Goal: Find specific page/section: Find specific page/section

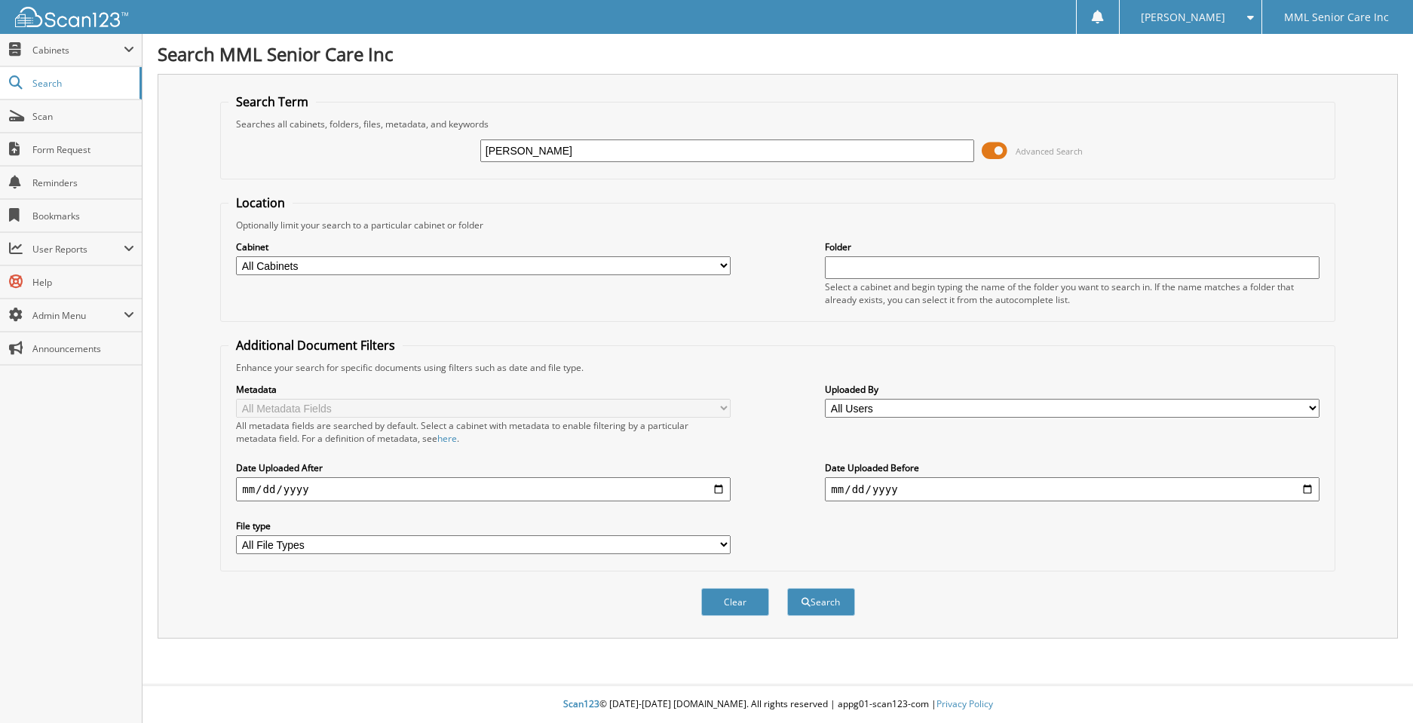
type input "[PERSON_NAME]"
click at [834, 602] on button "Search" at bounding box center [821, 602] width 68 height 28
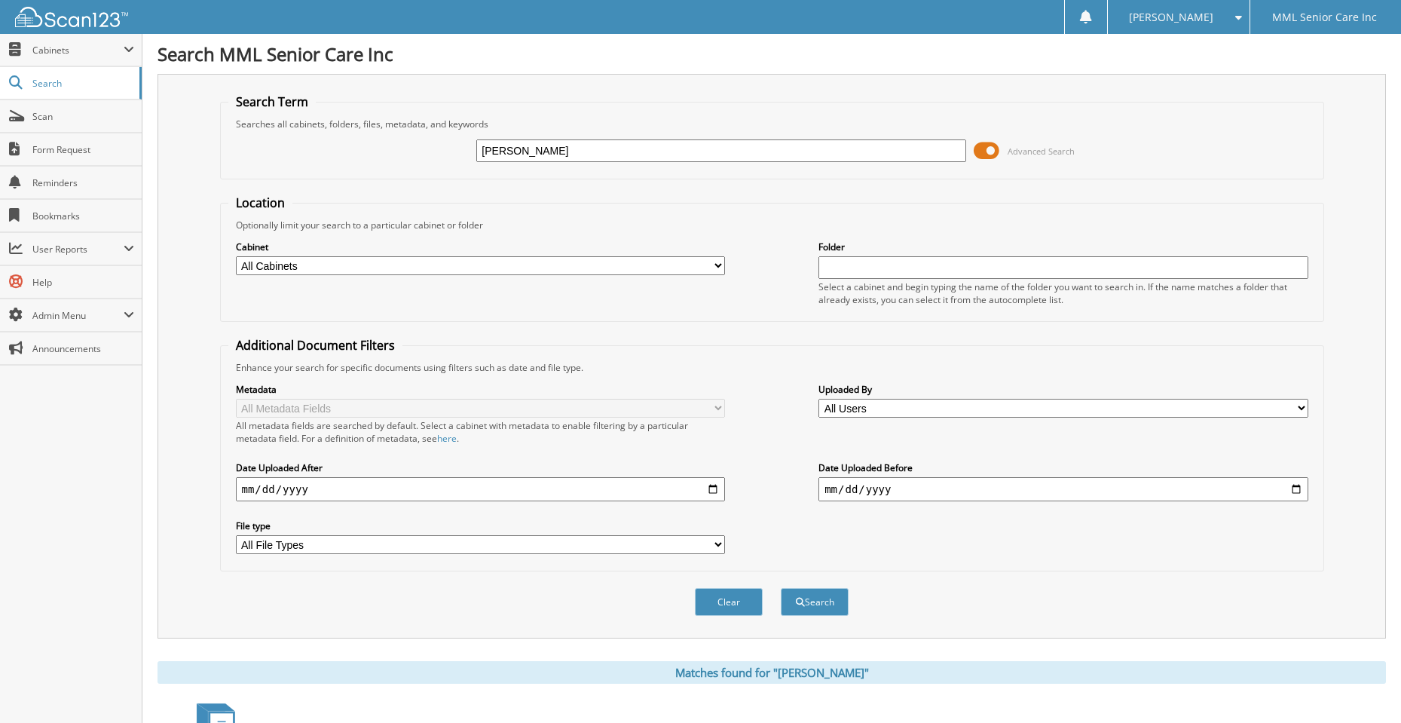
scroll to position [278, 0]
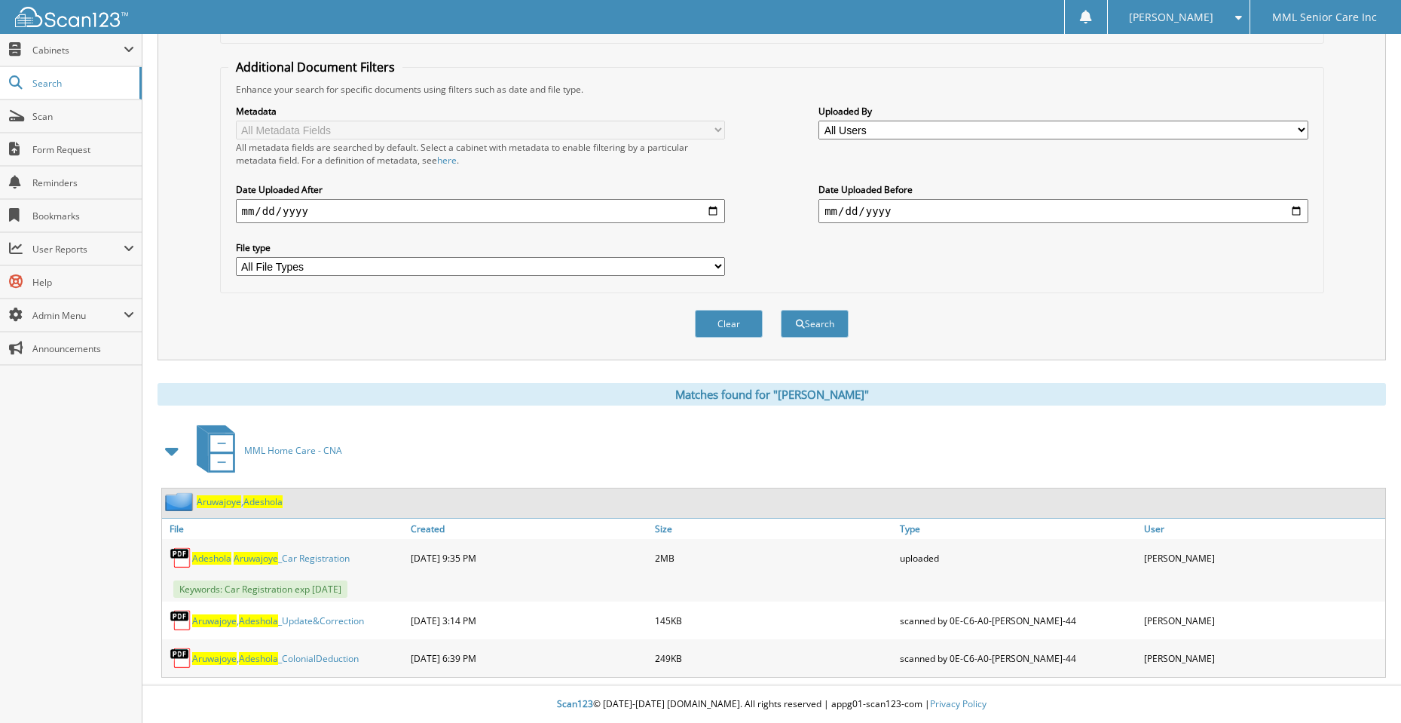
click at [222, 501] on span "Aruwajoye" at bounding box center [219, 501] width 44 height 13
